Goal: Find specific page/section

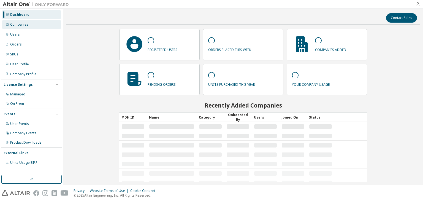
click at [13, 23] on div "Companies" at bounding box center [19, 24] width 18 height 4
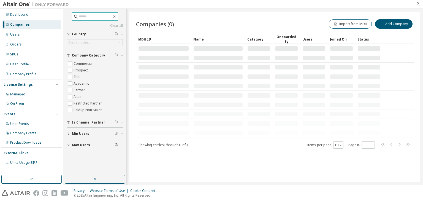
click at [79, 15] on input "text" at bounding box center [95, 17] width 33 height 6
paste input "**********"
type input "**********"
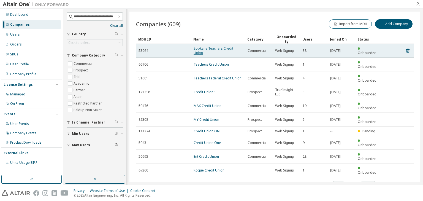
click at [198, 48] on link "Spokane Teachers Credit Union" at bounding box center [214, 50] width 40 height 9
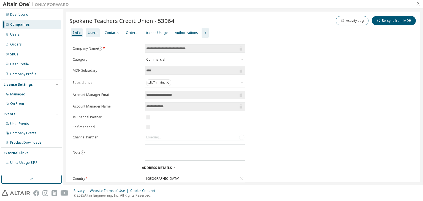
click at [94, 35] on div "Users" at bounding box center [93, 32] width 14 height 9
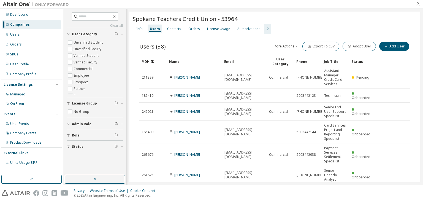
click at [191, 61] on div "Name" at bounding box center [194, 61] width 51 height 9
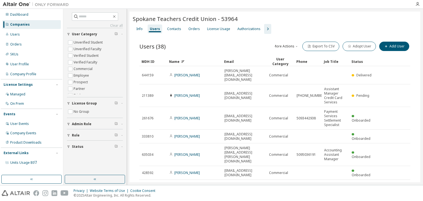
click at [197, 61] on div "Name" at bounding box center [194, 61] width 51 height 9
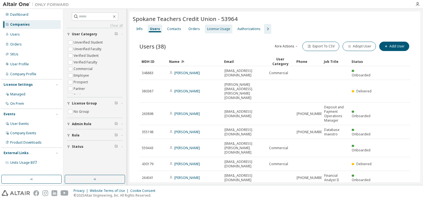
click at [213, 28] on div "License Usage" at bounding box center [218, 29] width 23 height 4
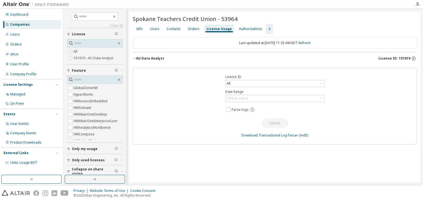
click at [134, 58] on icon "button" at bounding box center [134, 58] width 3 height 3
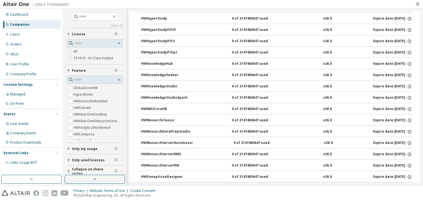
scroll to position [242, 0]
